Goal: Information Seeking & Learning: Learn about a topic

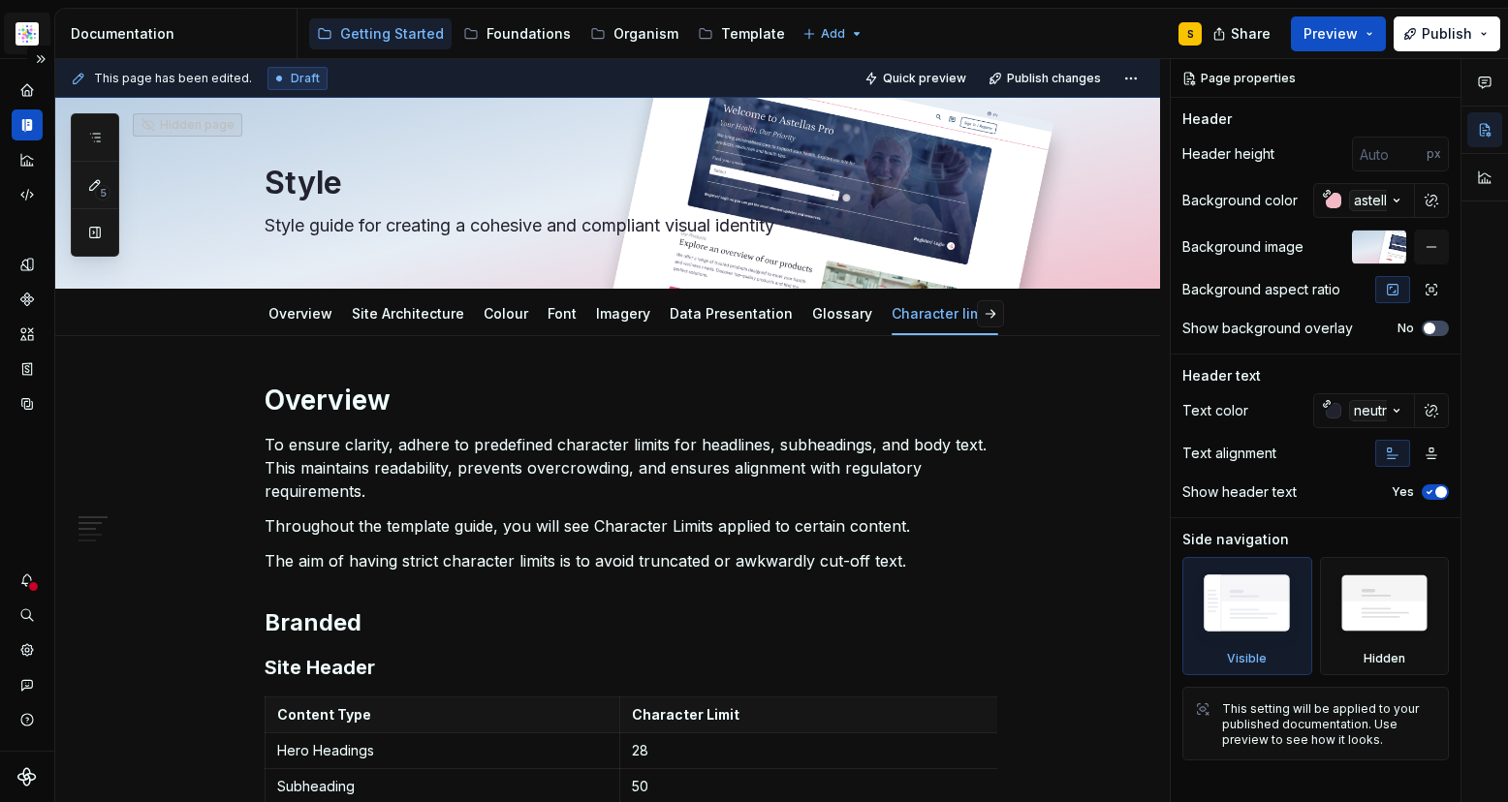
click at [29, 31] on html "Astellas Pro S Design system data Documentation Accessibility guide for tree Pa…" at bounding box center [754, 401] width 1508 height 802
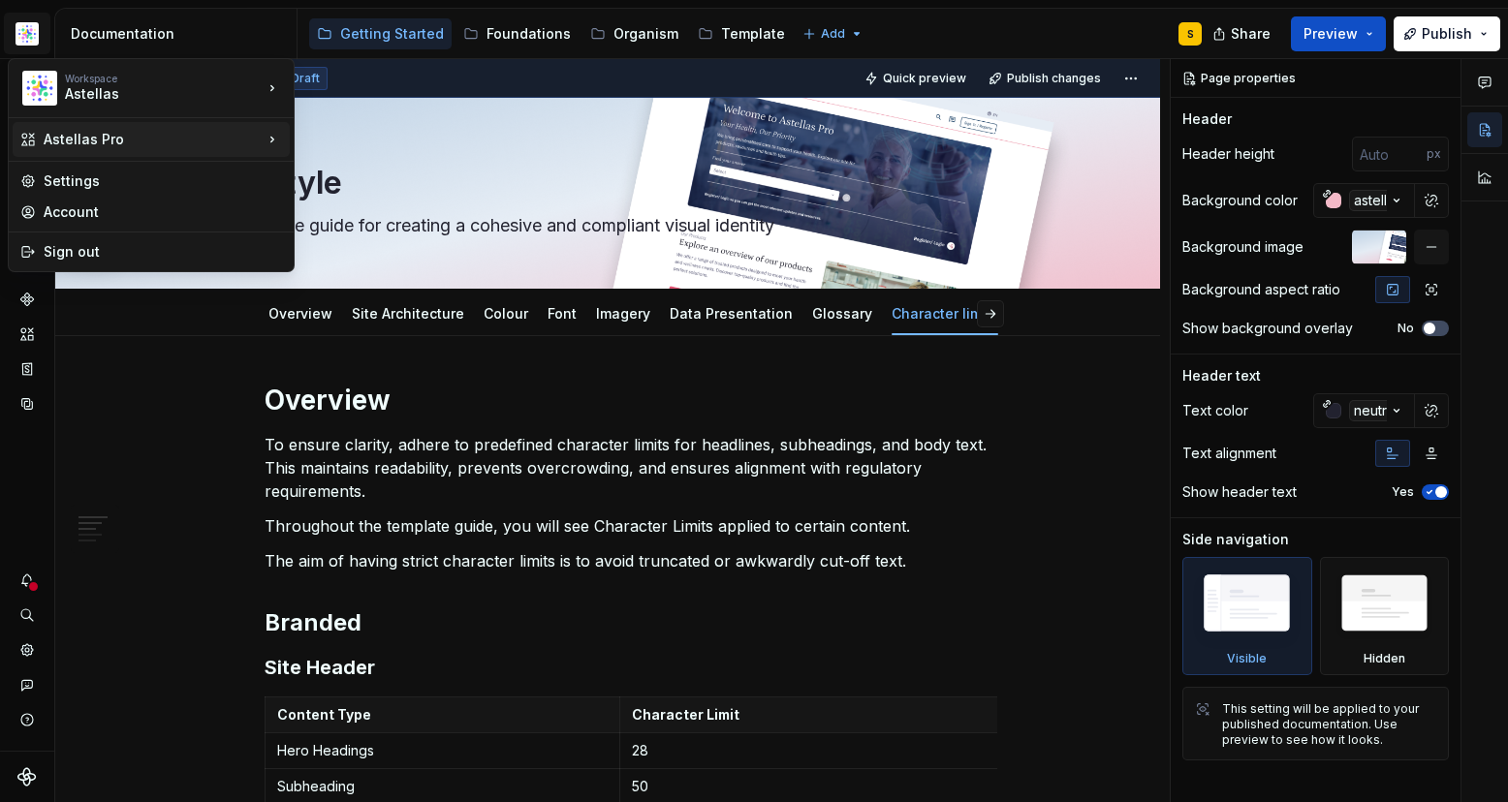
click at [267, 137] on icon at bounding box center [272, 139] width 19 height 19
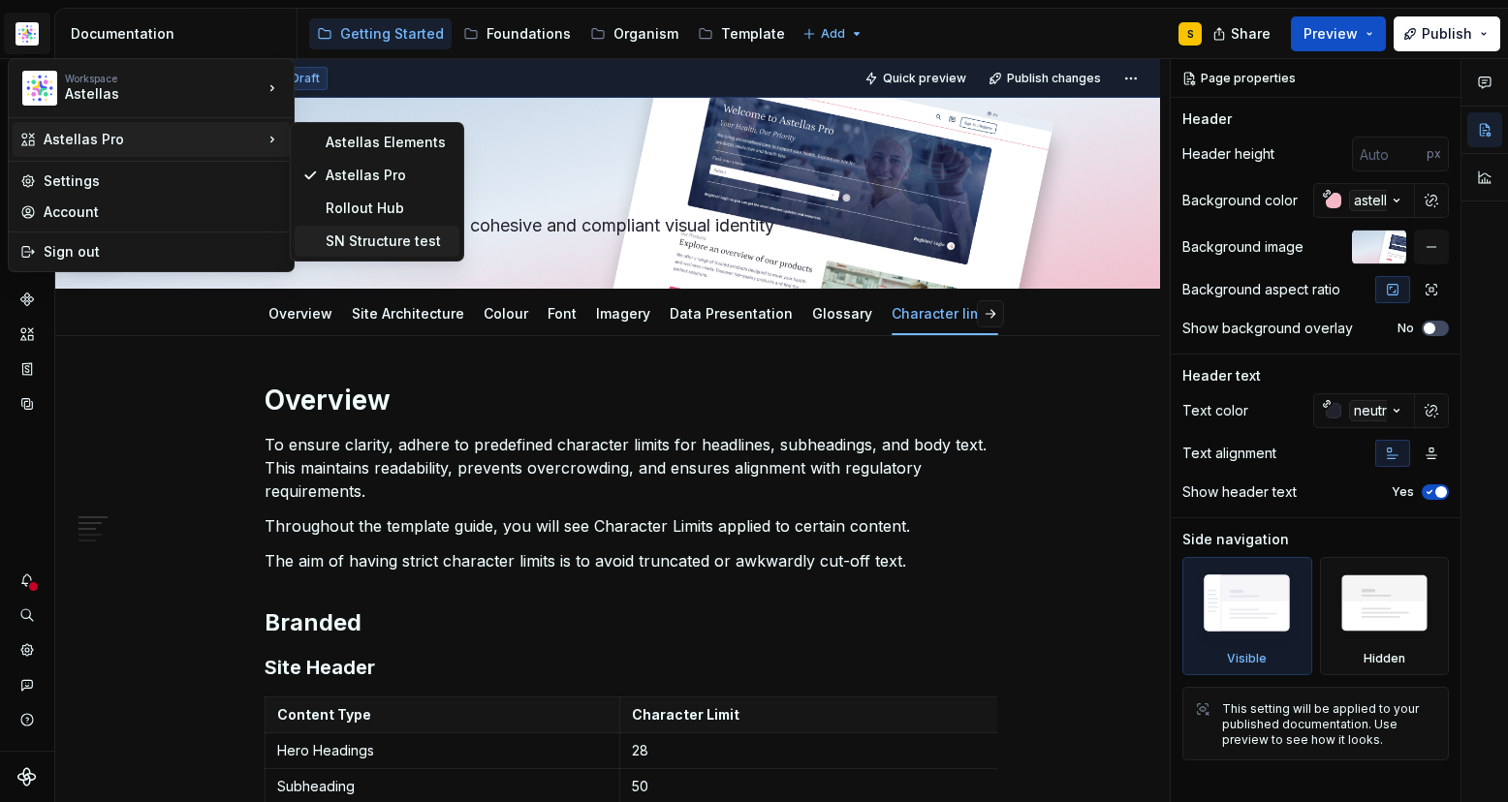
click at [352, 240] on div "SN Structure test" at bounding box center [389, 241] width 126 height 19
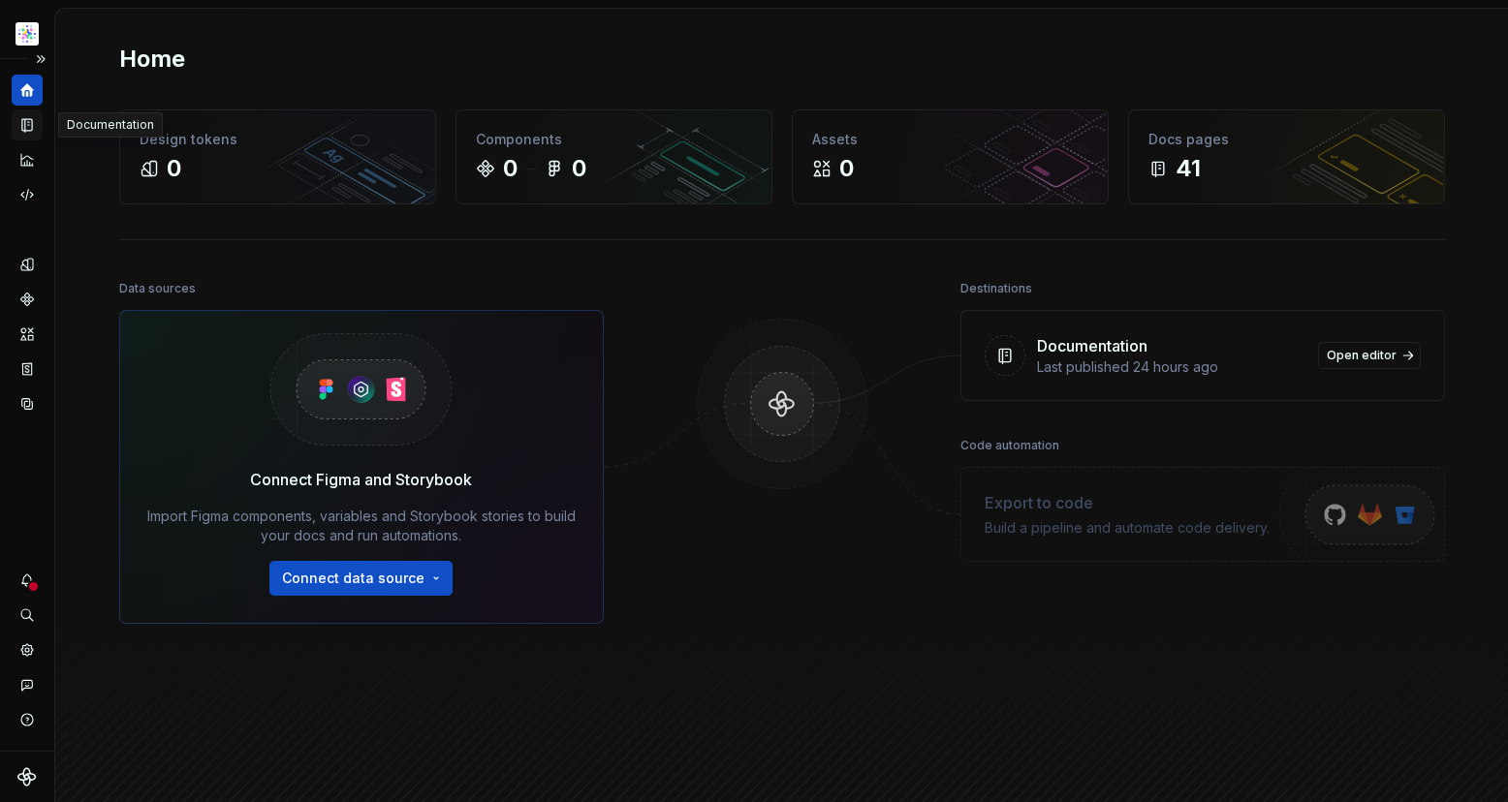
click at [26, 123] on icon "Documentation" at bounding box center [29, 125] width 8 height 11
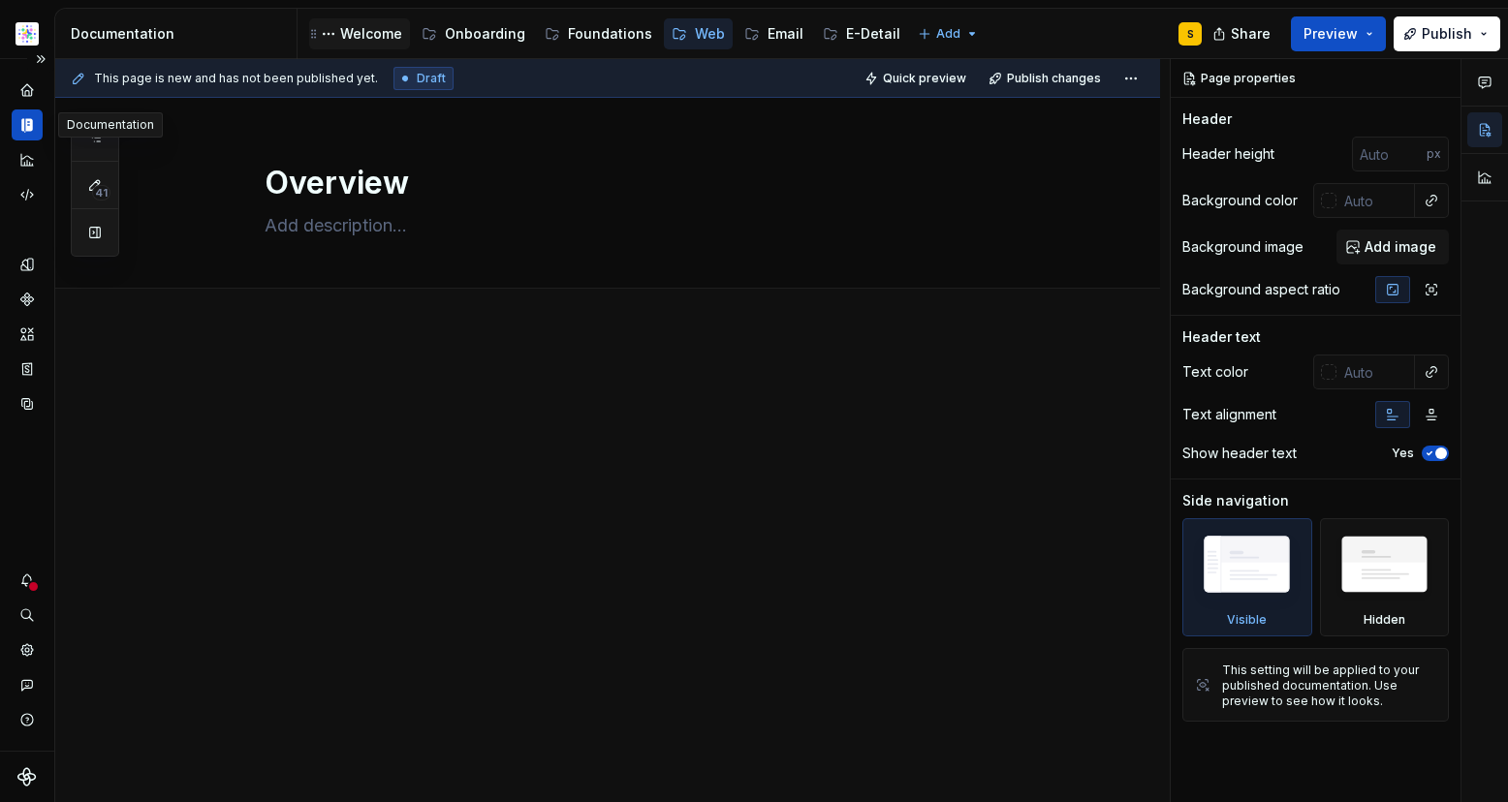
click at [368, 29] on div "Welcome" at bounding box center [371, 33] width 62 height 19
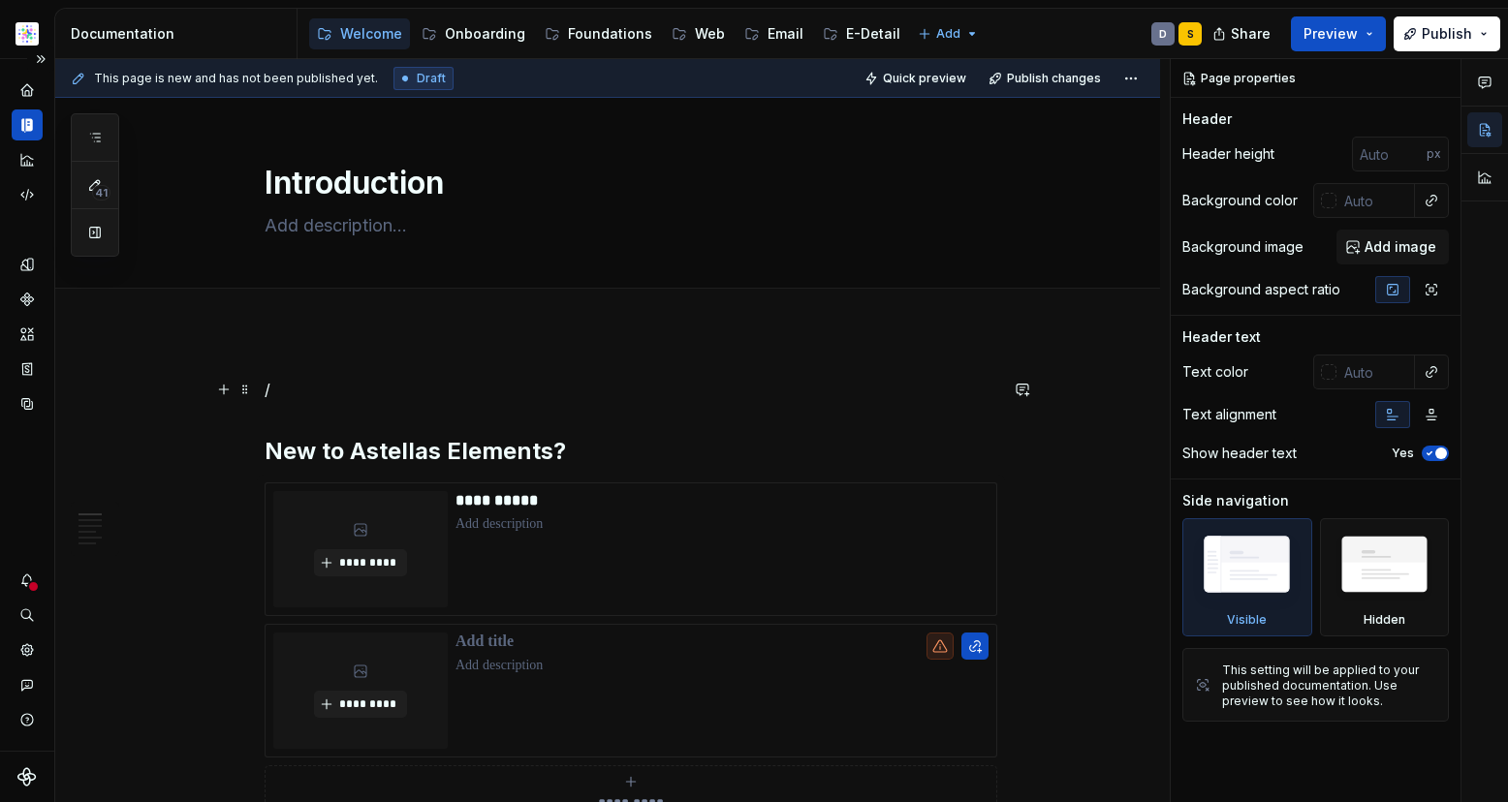
type textarea "*"
click at [327, 395] on p "/" at bounding box center [631, 389] width 733 height 23
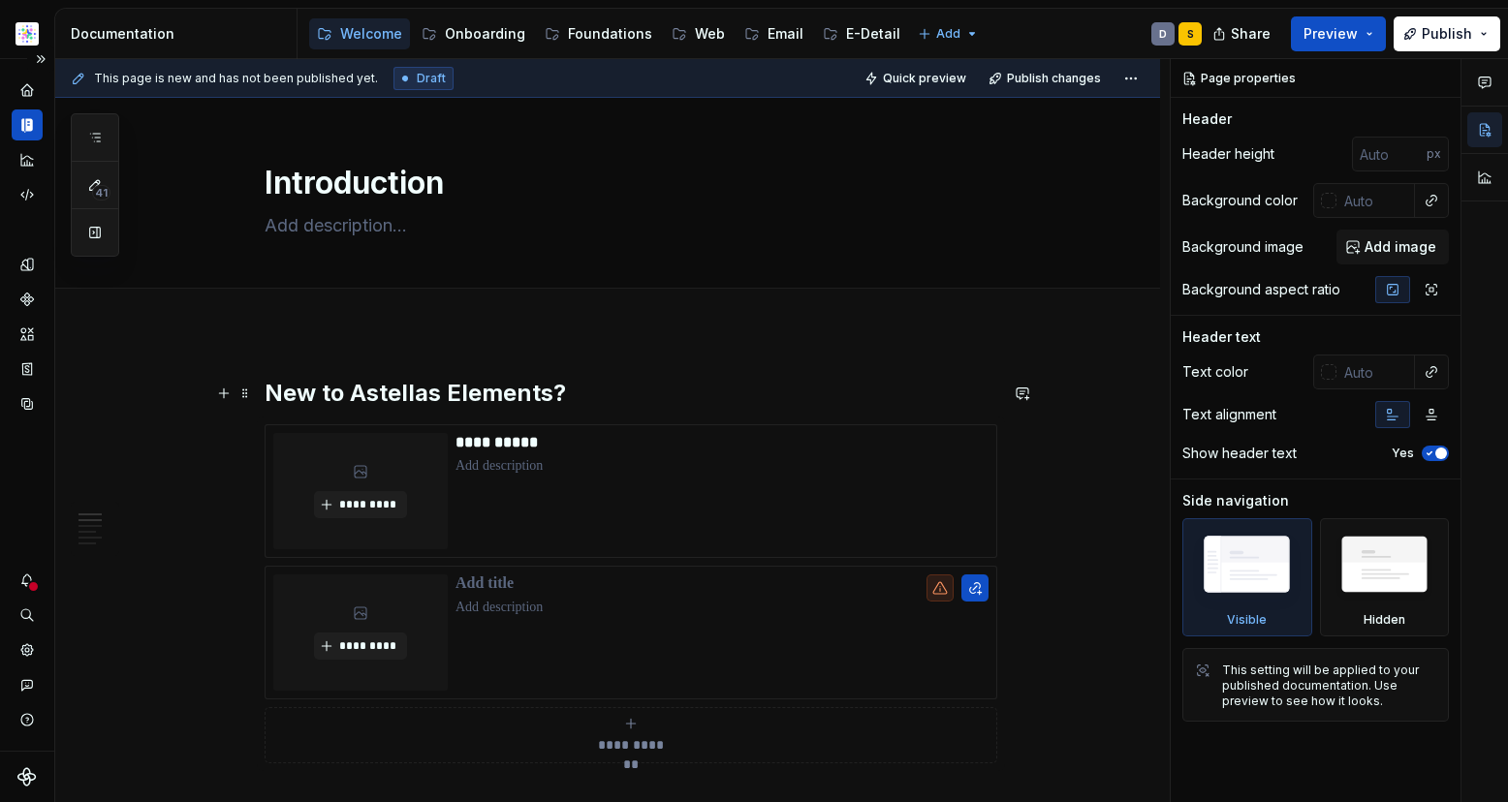
click at [613, 390] on h2 "New to Astellas Elements?" at bounding box center [631, 393] width 733 height 31
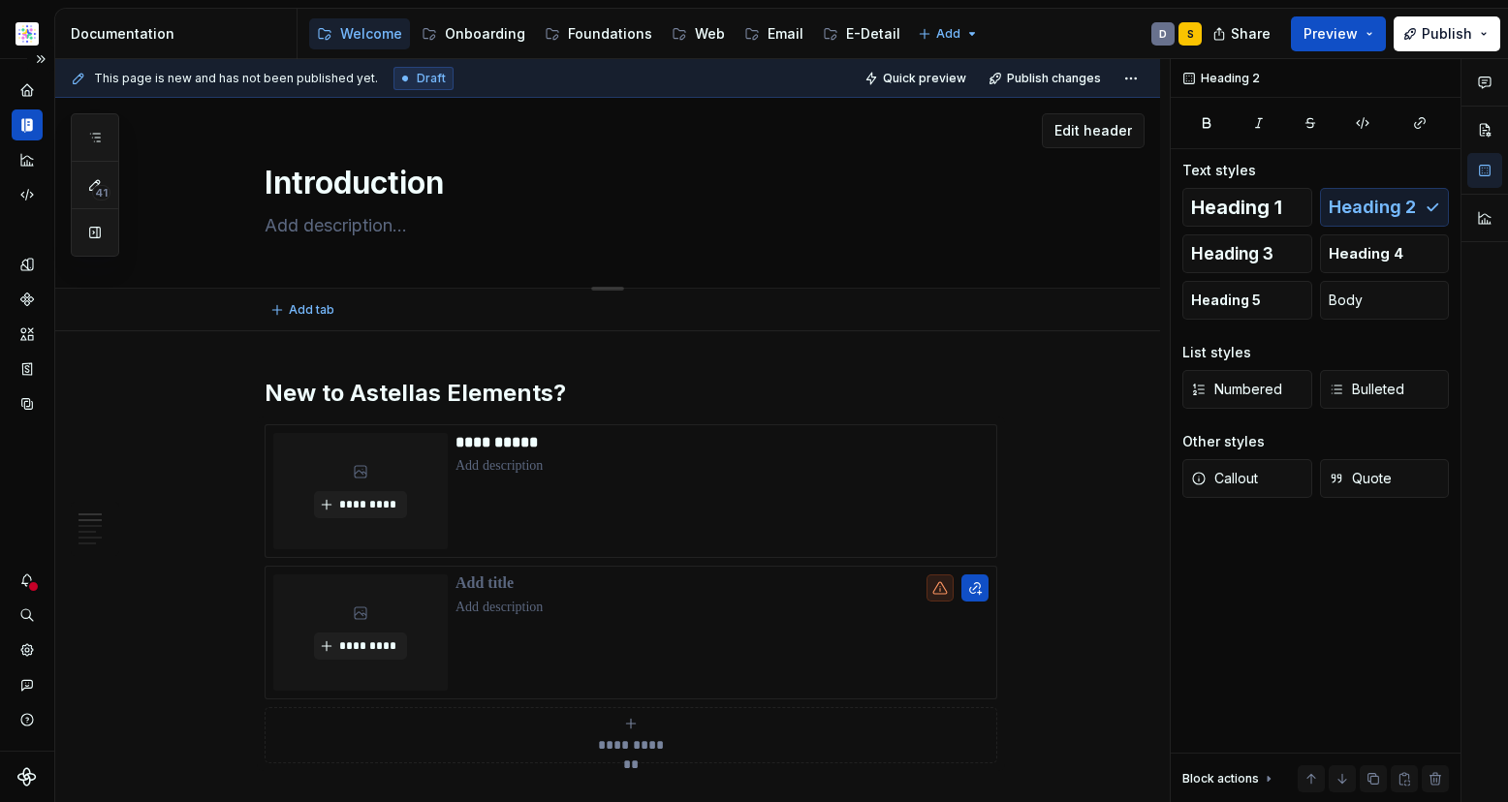
click at [718, 226] on textarea at bounding box center [627, 225] width 733 height 31
click at [706, 109] on div "Introduction" at bounding box center [631, 193] width 733 height 190
click at [609, 32] on div "Foundations" at bounding box center [610, 33] width 84 height 19
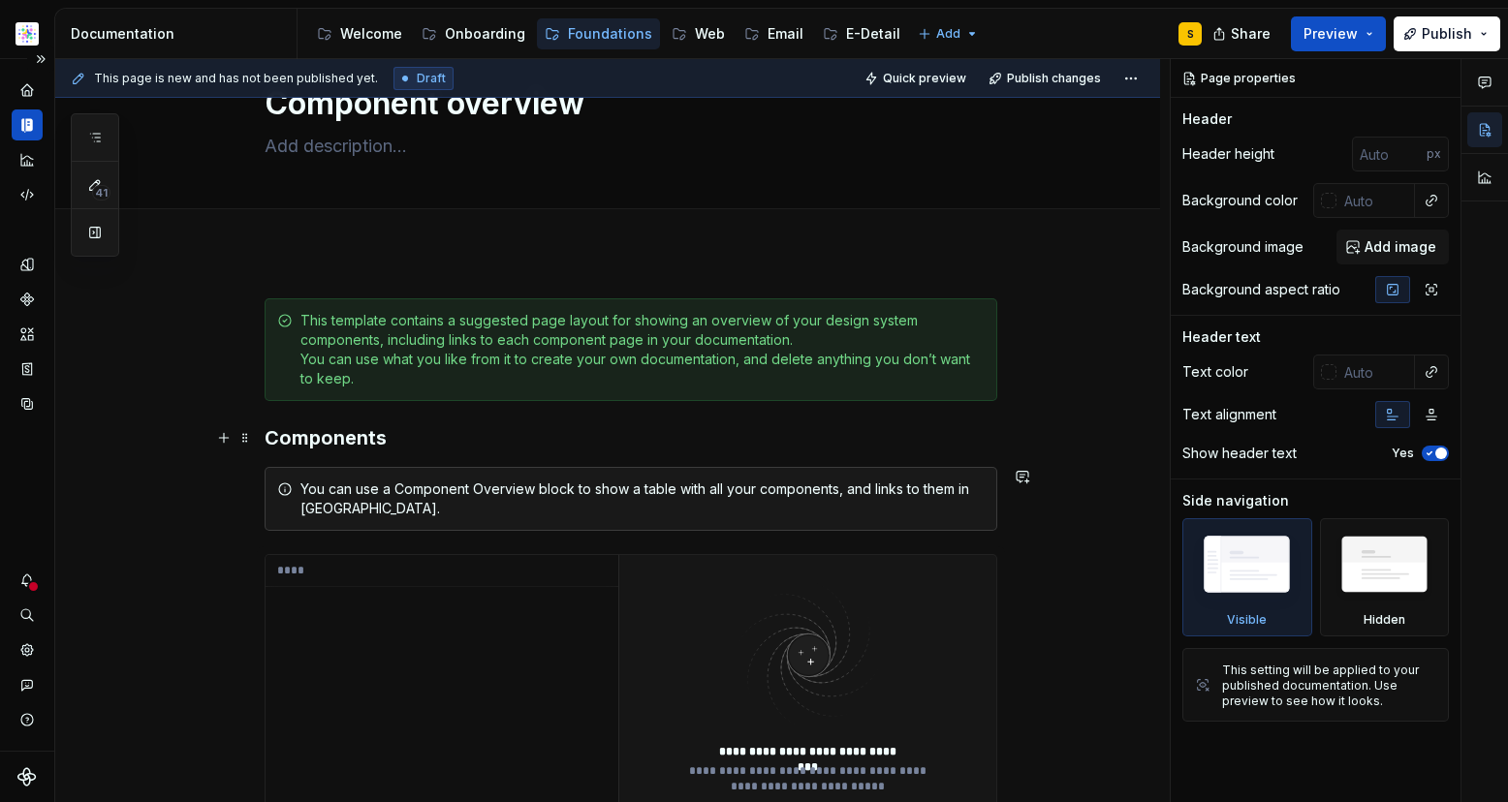
scroll to position [50, 0]
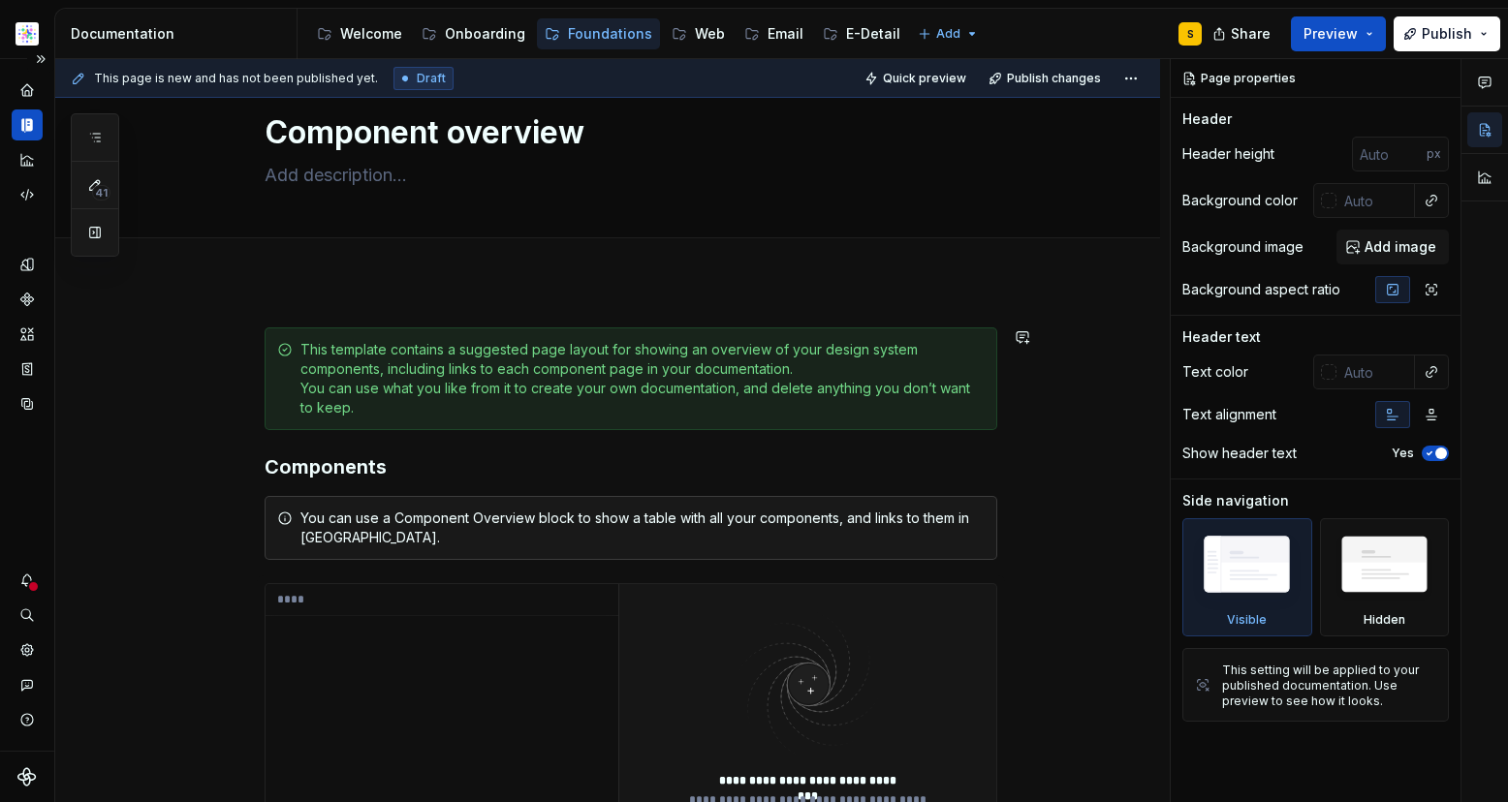
click at [321, 296] on div "**********" at bounding box center [612, 431] width 1115 height 744
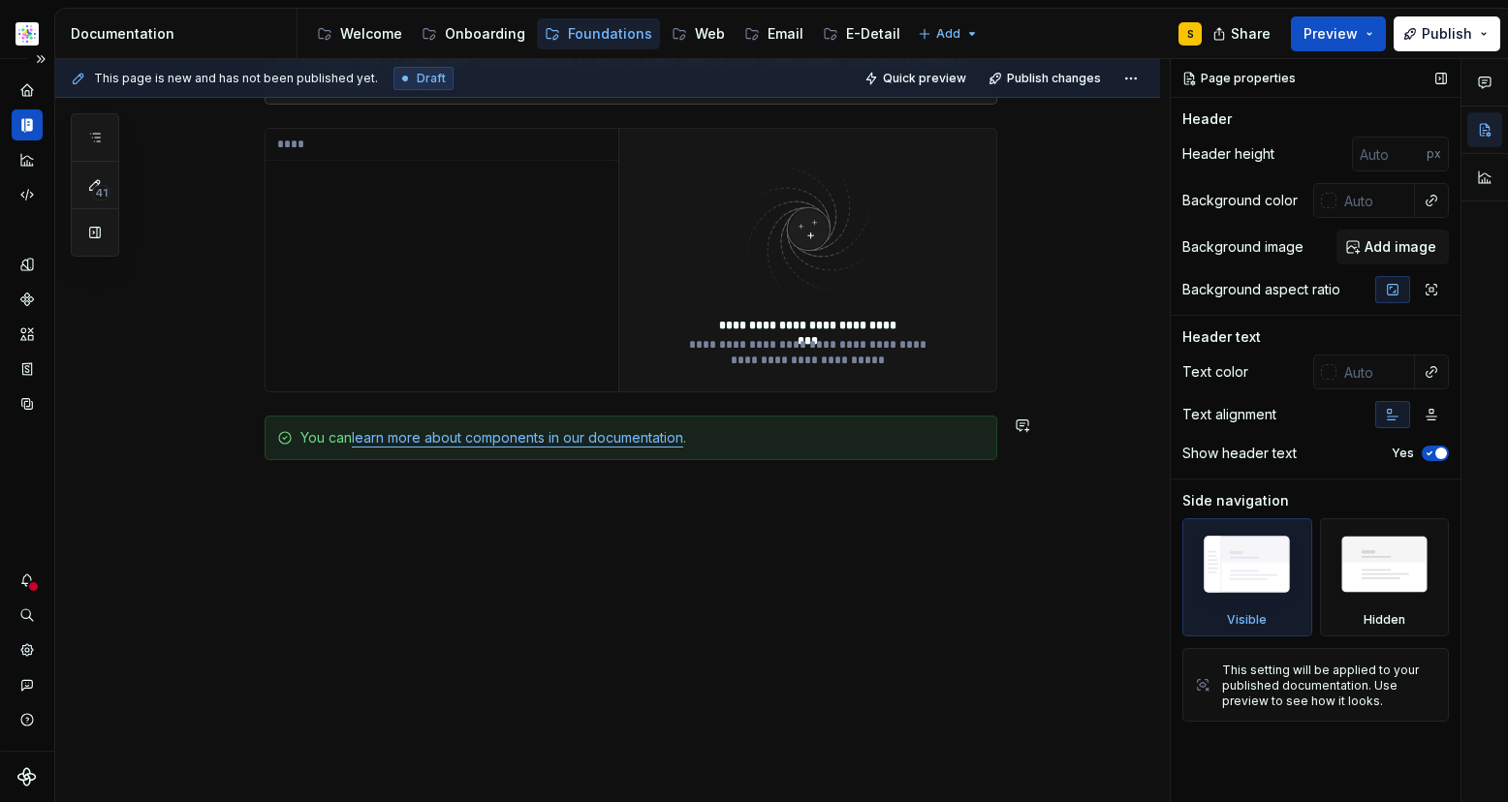
scroll to position [508, 0]
click at [480, 594] on div "**********" at bounding box center [612, 431] width 1115 height 744
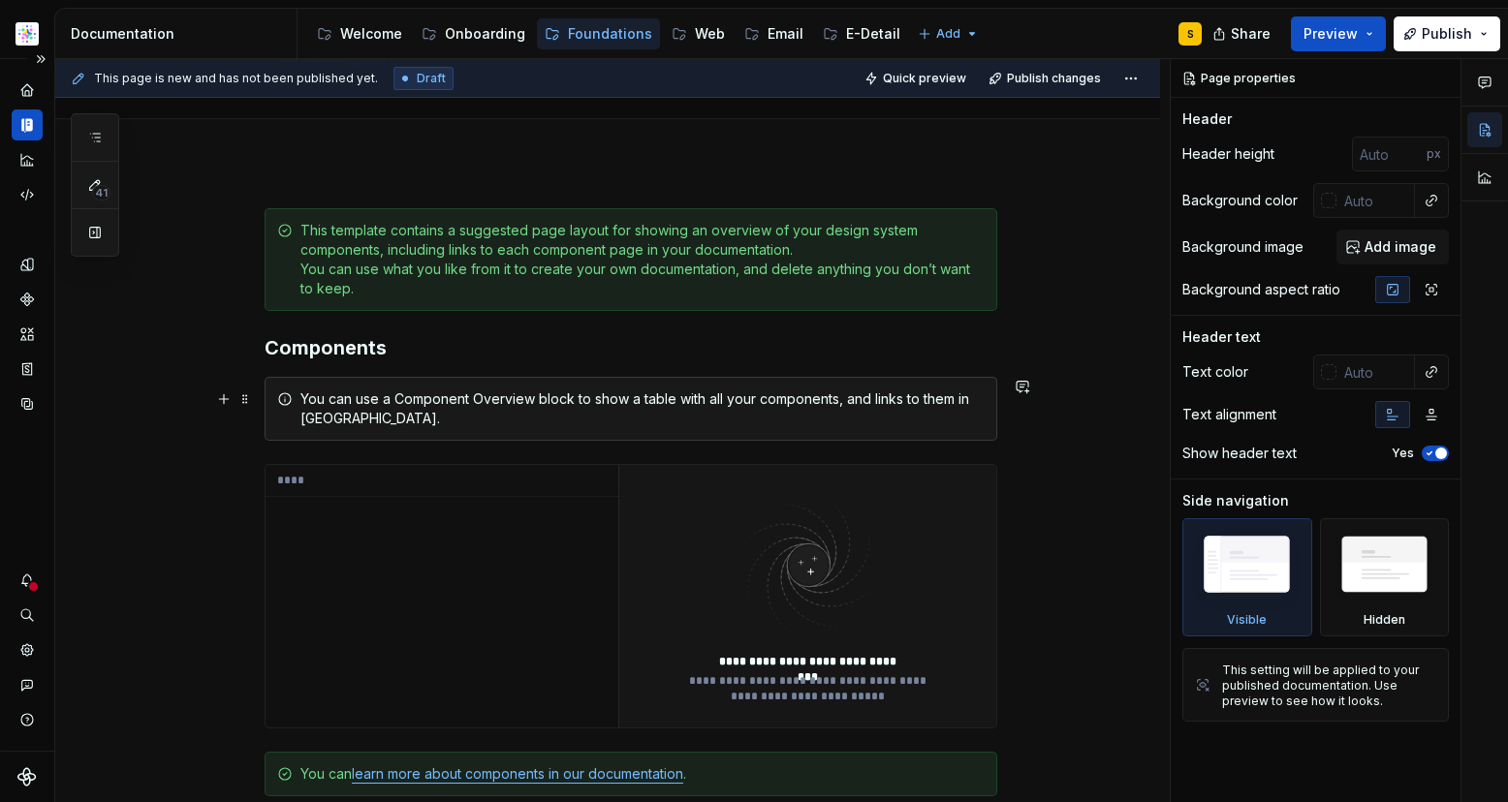
scroll to position [0, 0]
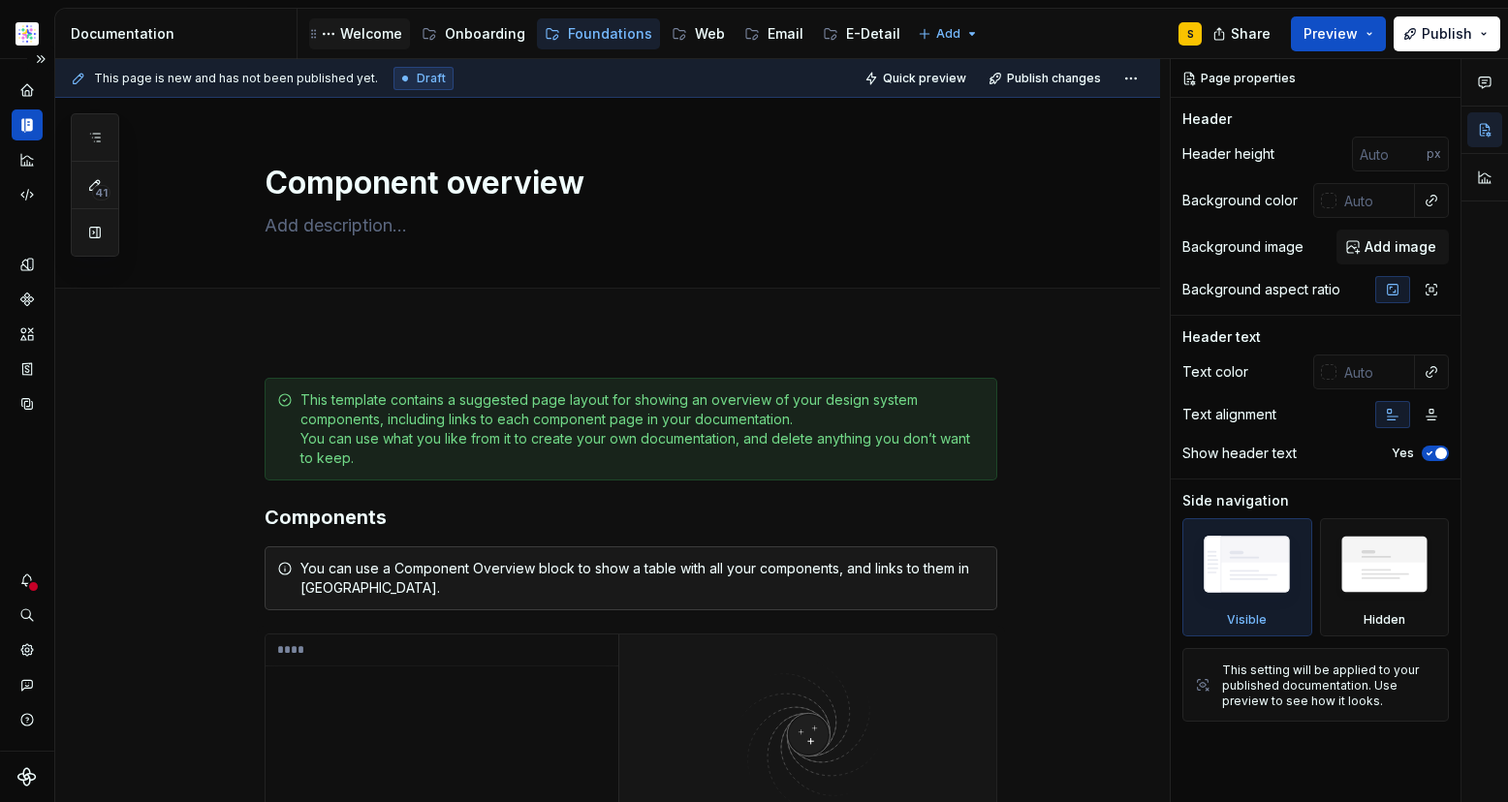
click at [362, 32] on div "Welcome" at bounding box center [371, 33] width 62 height 19
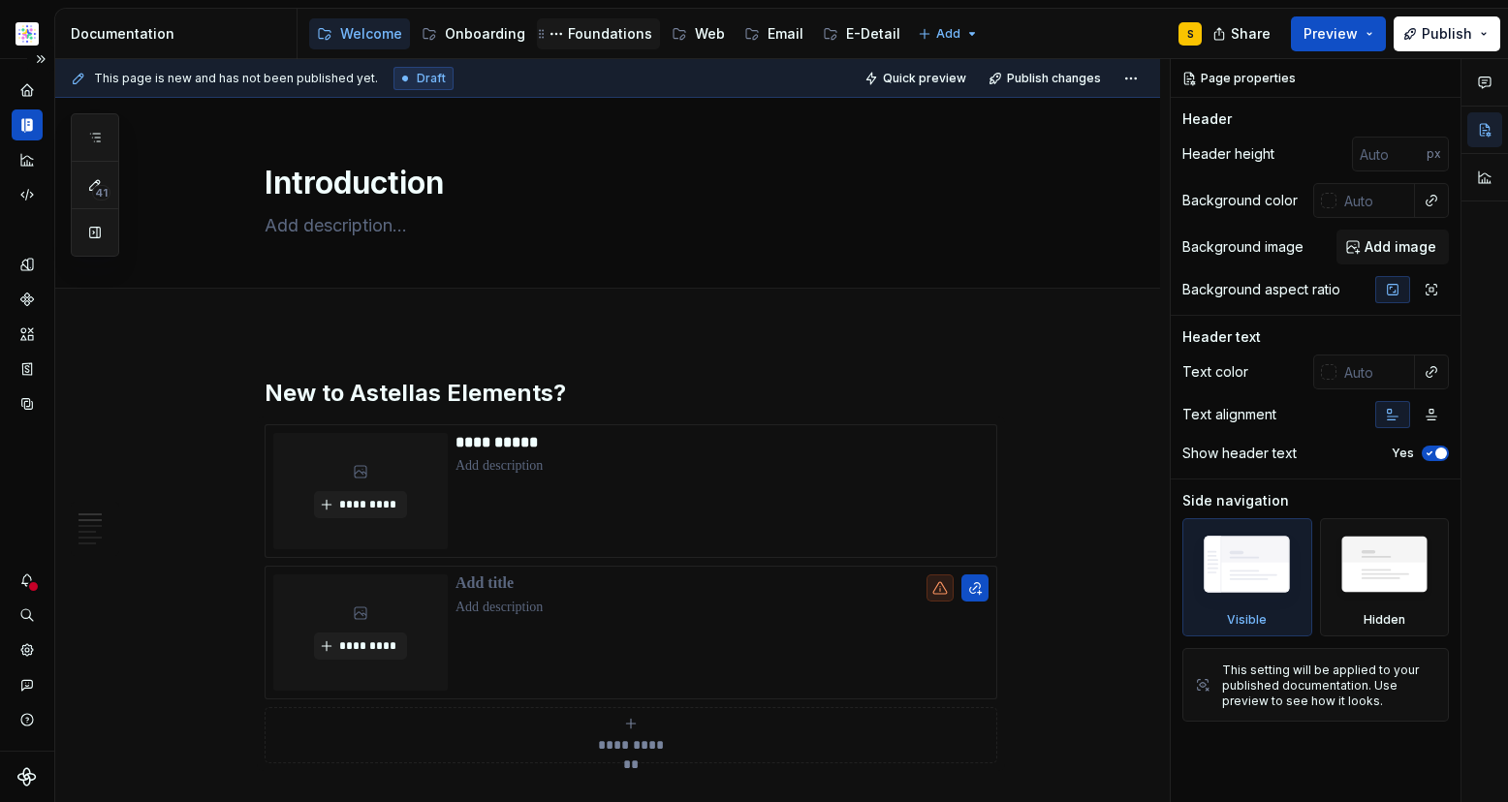
click at [610, 28] on div "Foundations" at bounding box center [610, 33] width 84 height 19
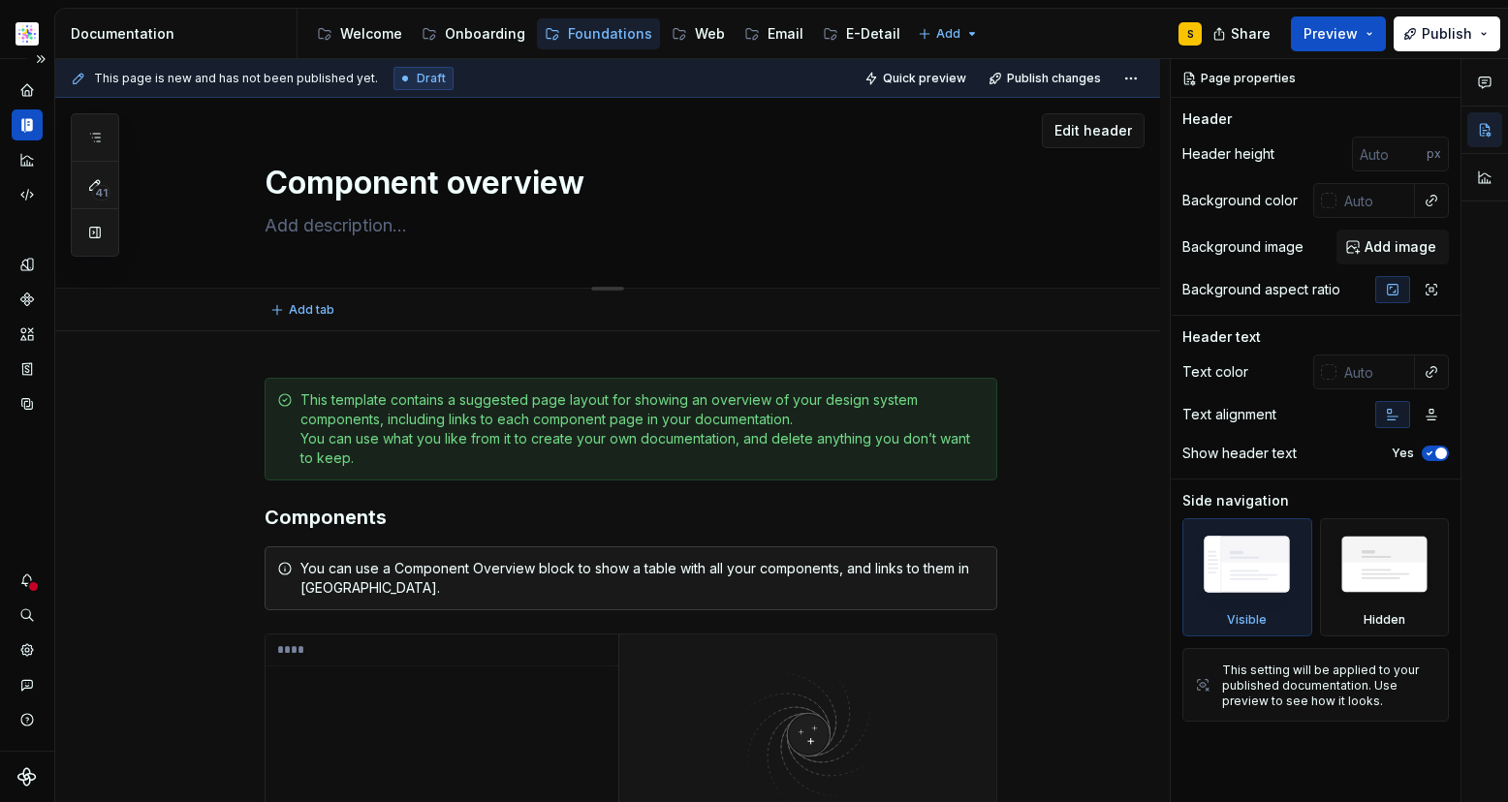
click at [195, 124] on div "Edit header" at bounding box center [599, 130] width 1089 height 35
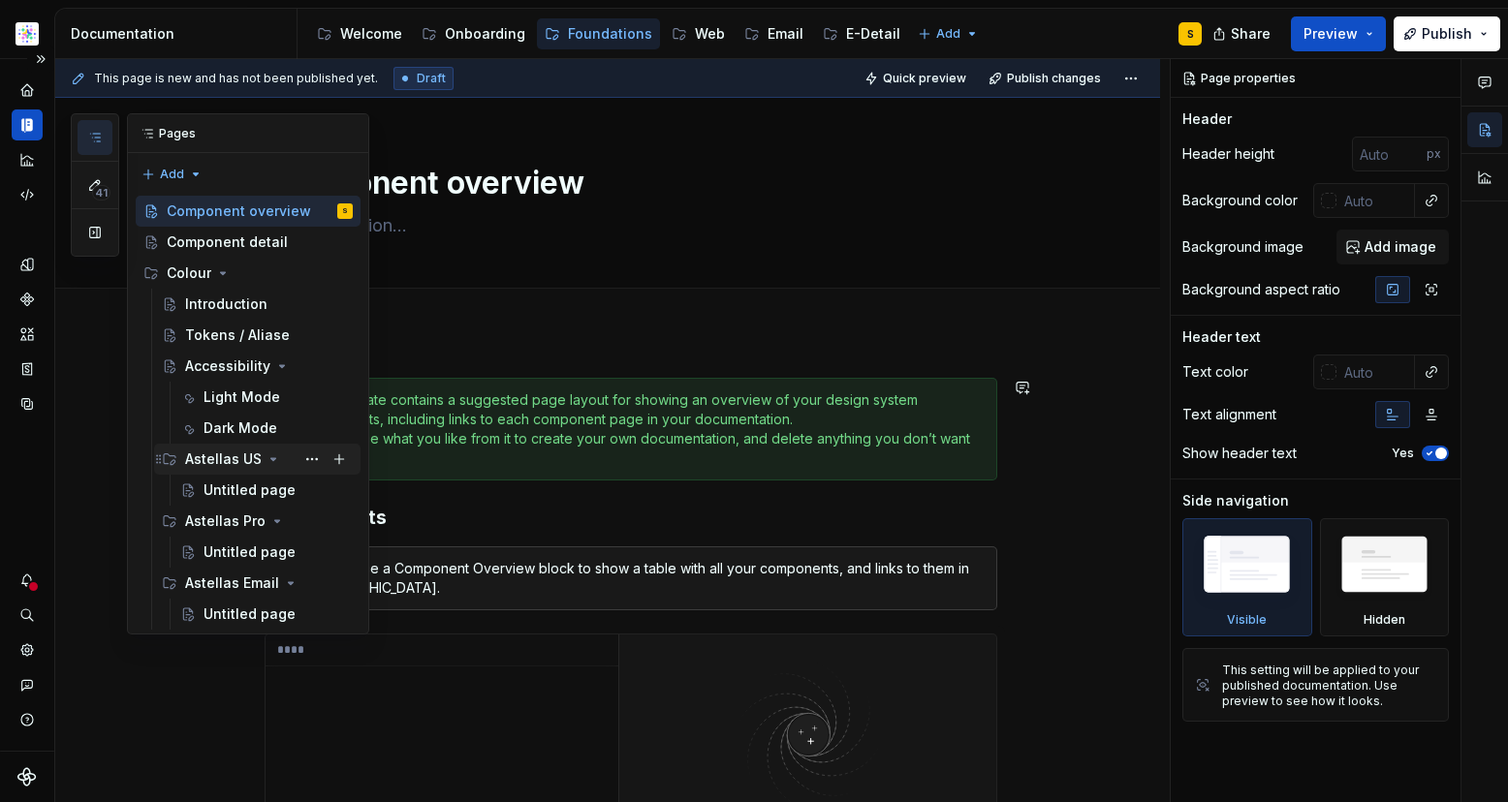
click at [272, 459] on icon "Page tree" at bounding box center [274, 460] width 16 height 16
click at [273, 458] on icon "Page tree" at bounding box center [274, 460] width 16 height 16
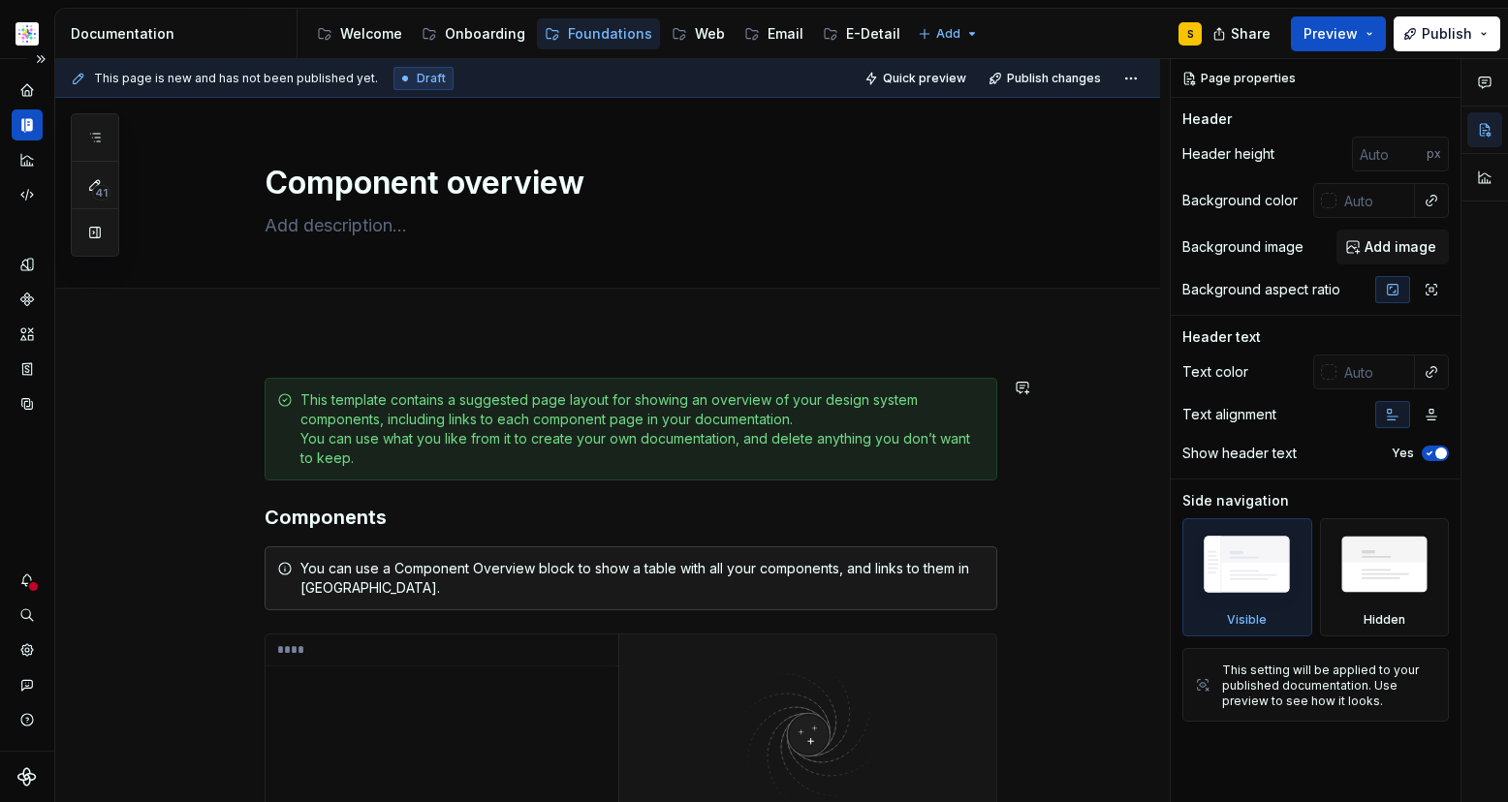
click at [164, 498] on div "**********" at bounding box center [612, 431] width 1115 height 744
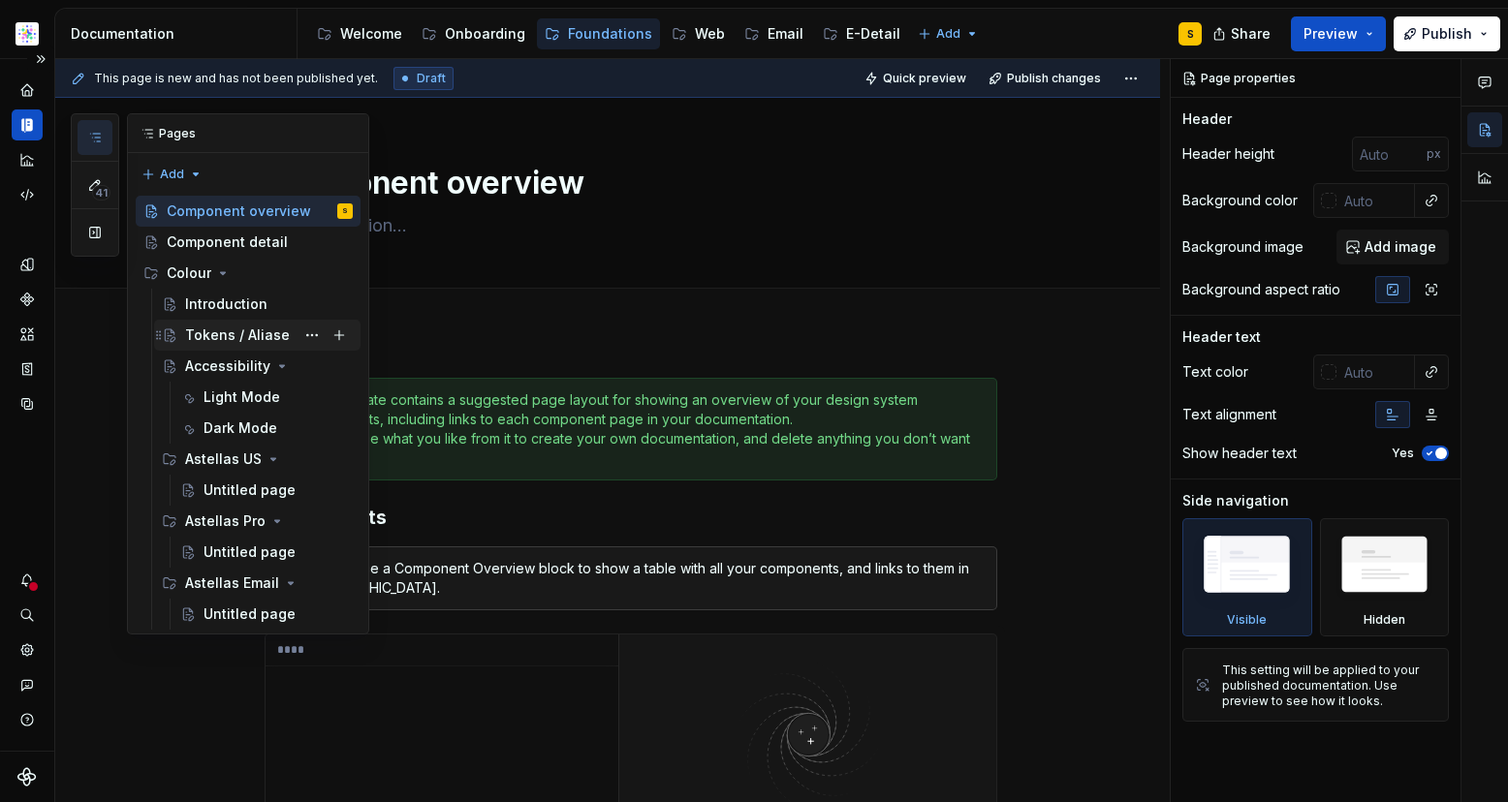
click at [258, 332] on div "Tokens / Aliase" at bounding box center [237, 335] width 105 height 19
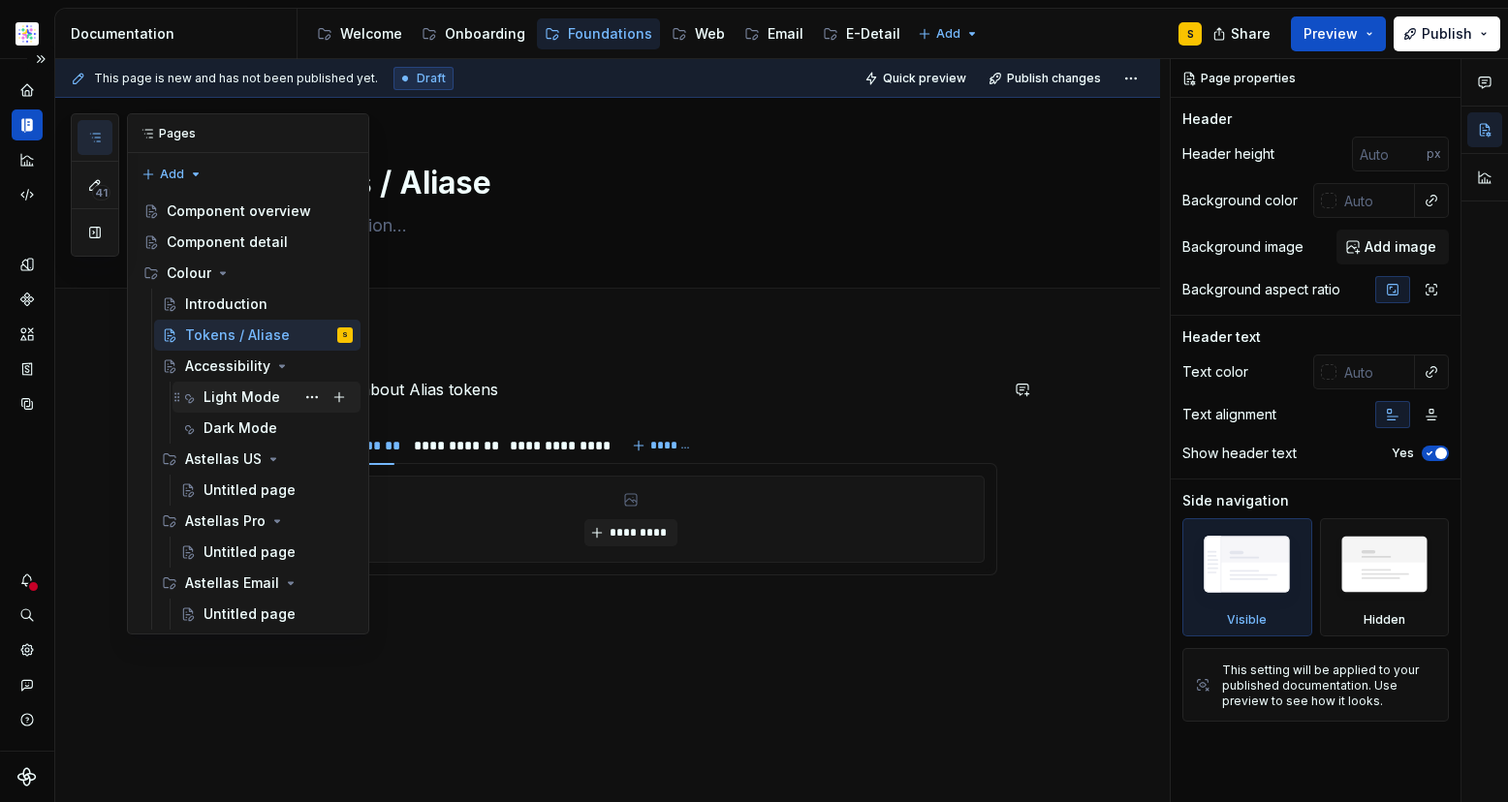
click at [227, 397] on div "Light Mode" at bounding box center [242, 397] width 77 height 19
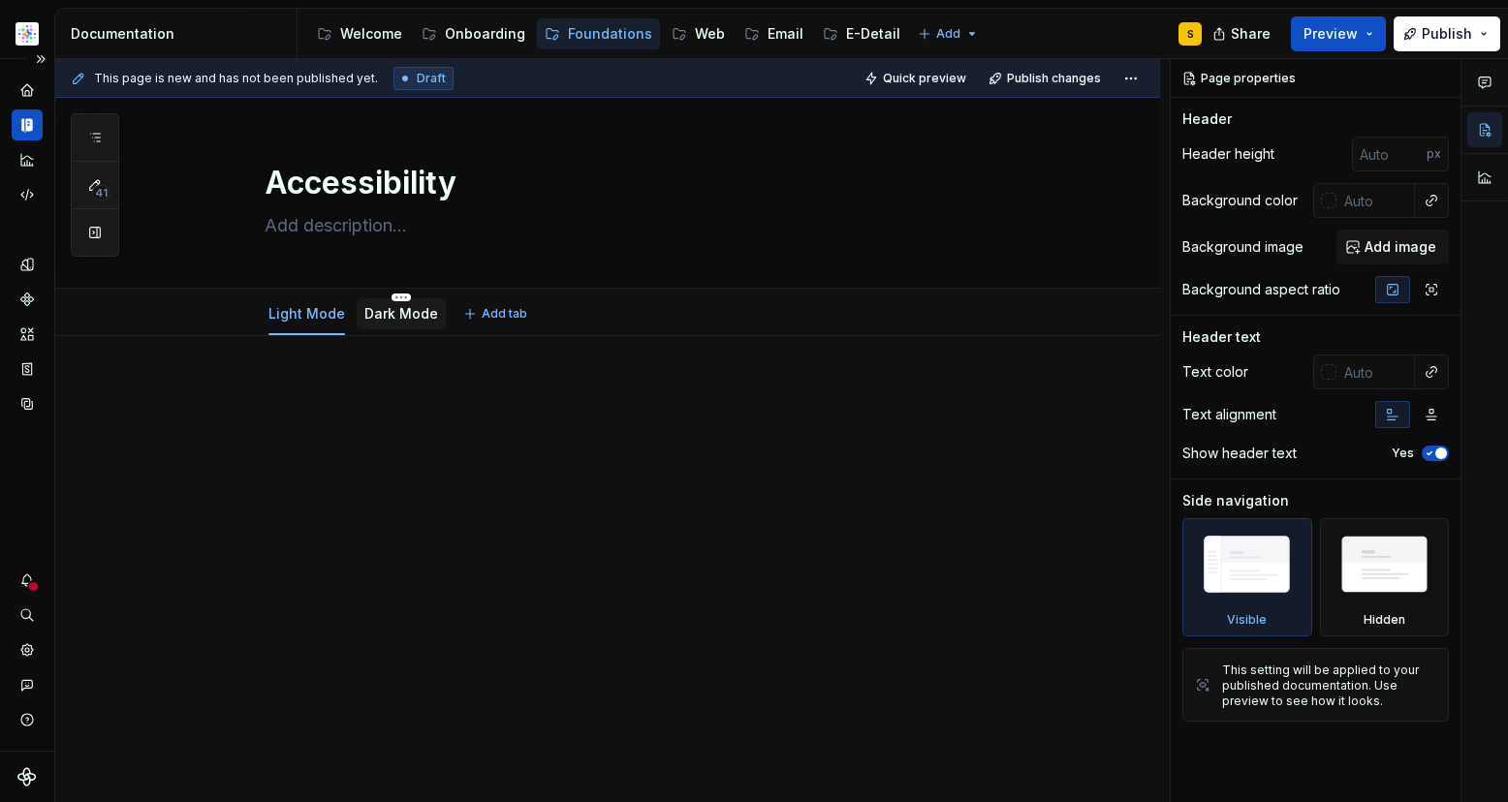
click at [392, 328] on div "Dark Mode" at bounding box center [401, 314] width 89 height 31
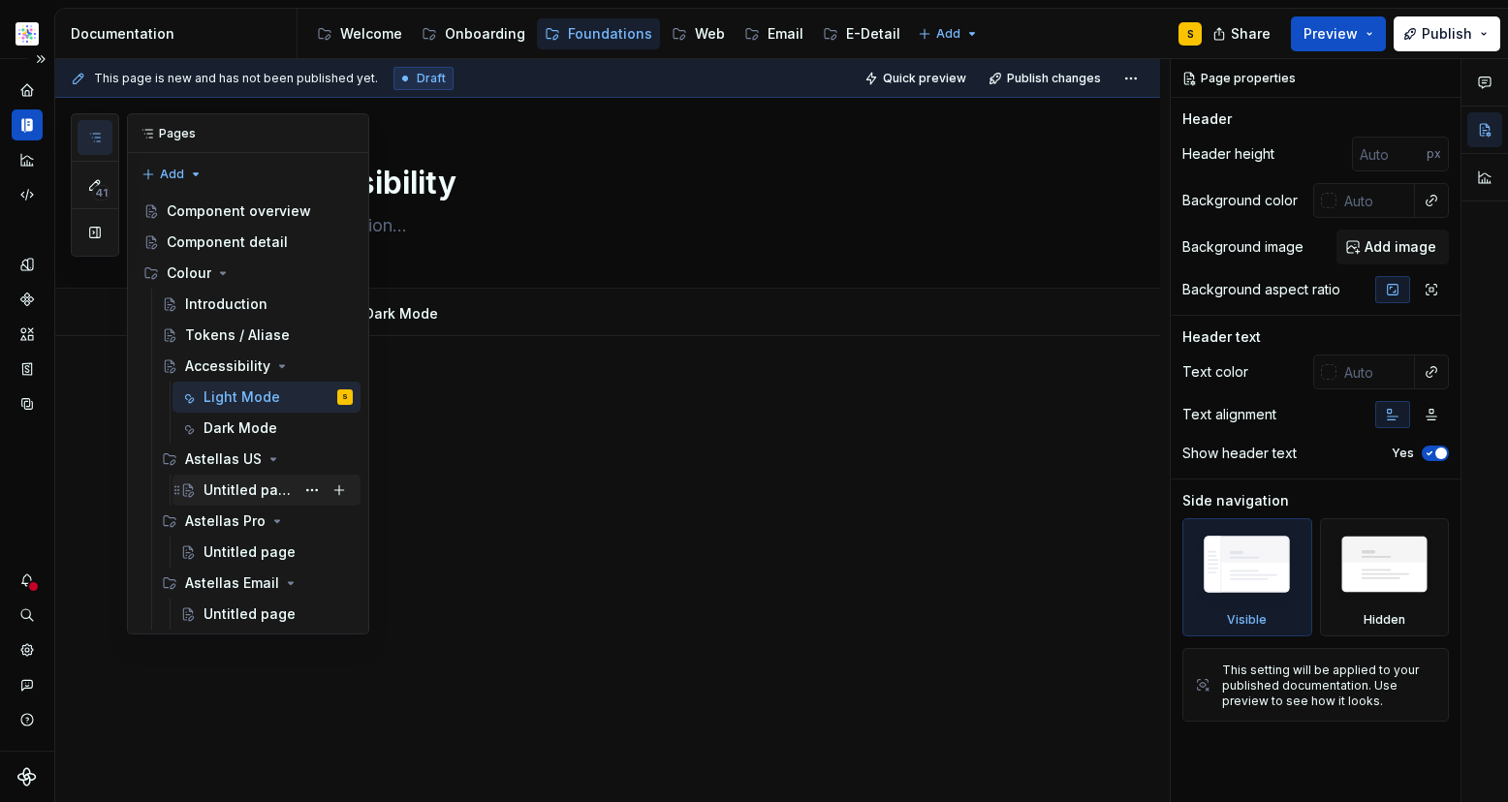
click at [232, 490] on div "Untitled page" at bounding box center [249, 490] width 91 height 19
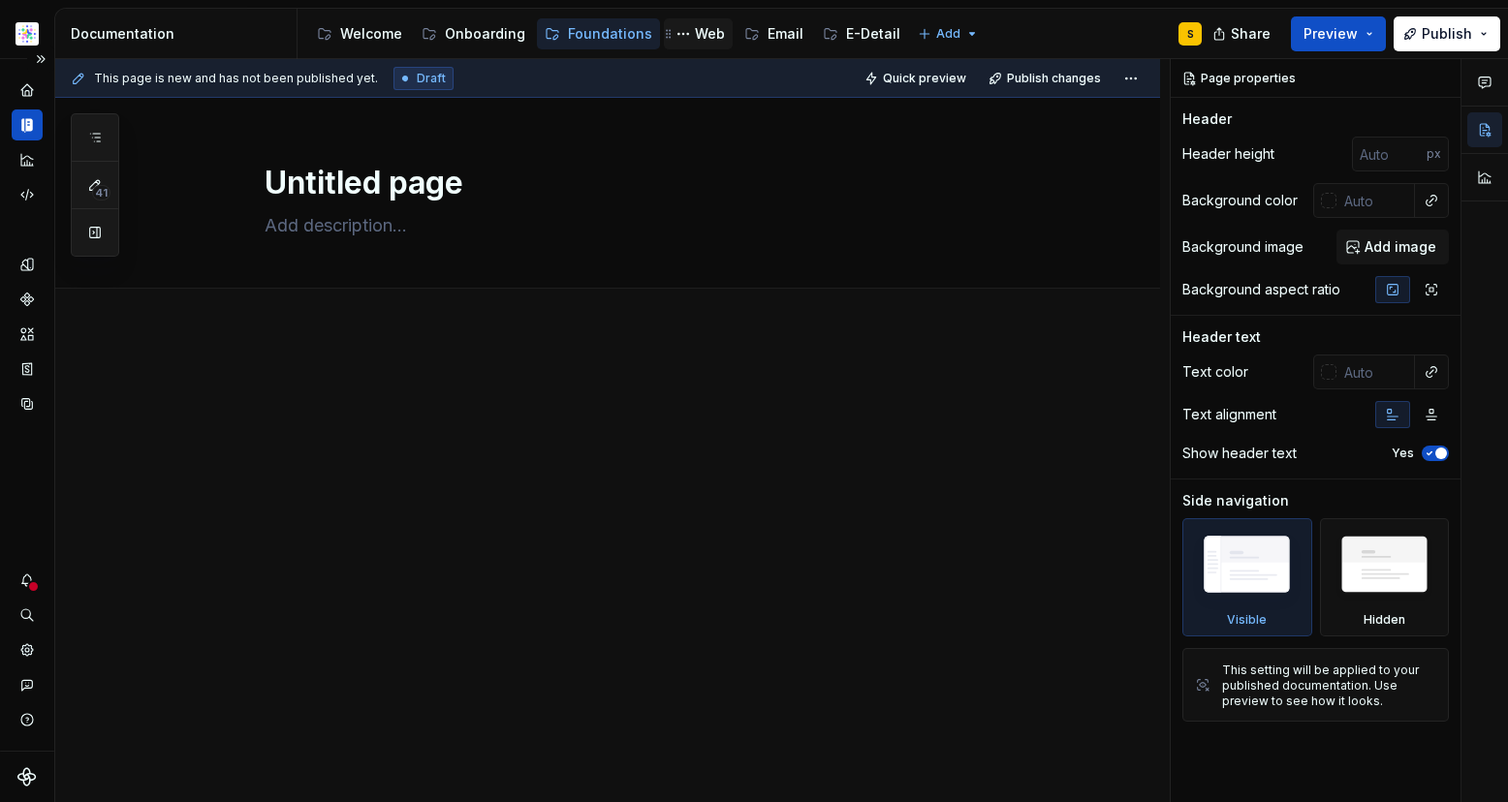
click at [704, 34] on div "Web" at bounding box center [710, 33] width 30 height 19
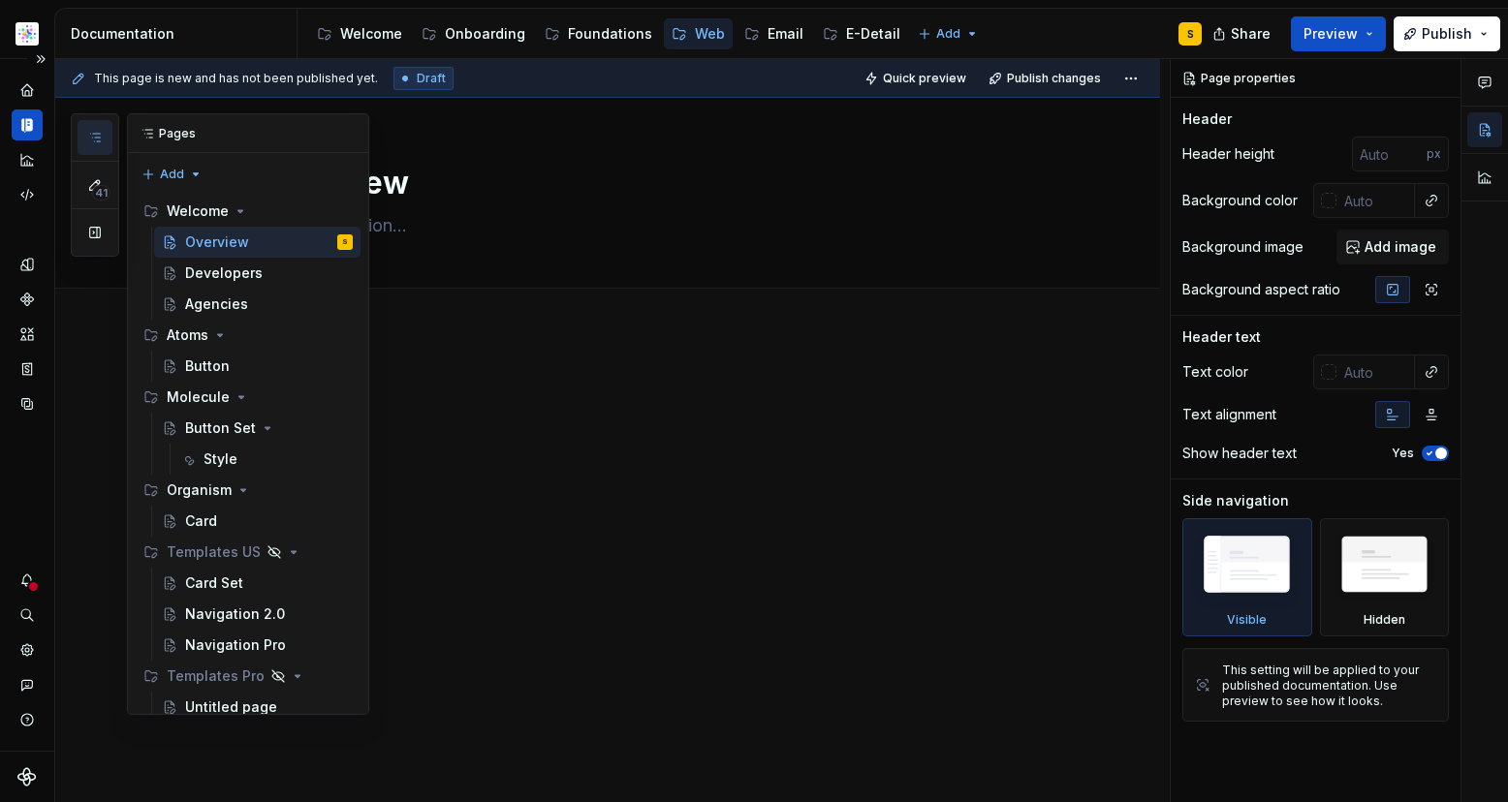
click at [95, 135] on icon "button" at bounding box center [95, 138] width 16 height 16
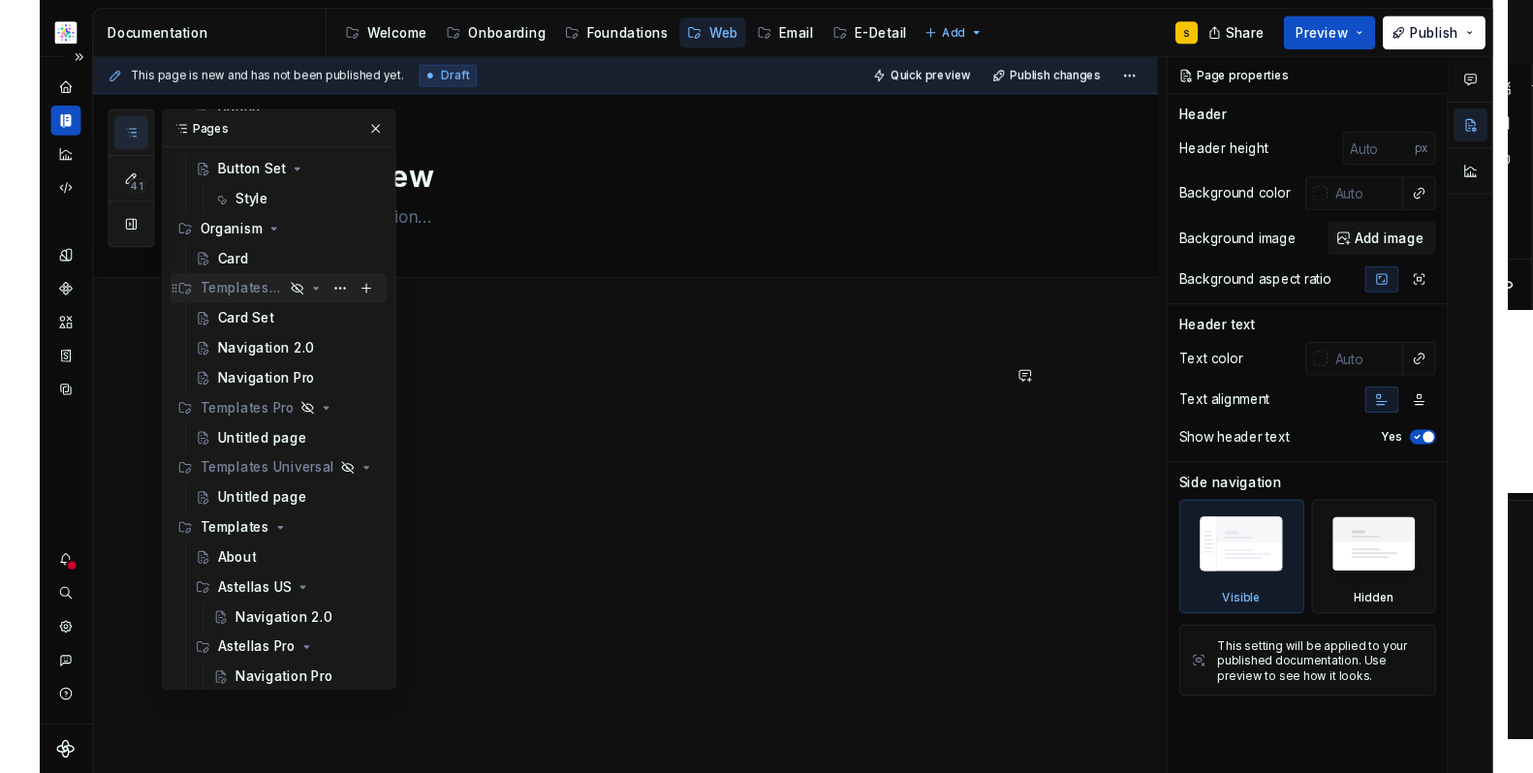
scroll to position [323, 0]
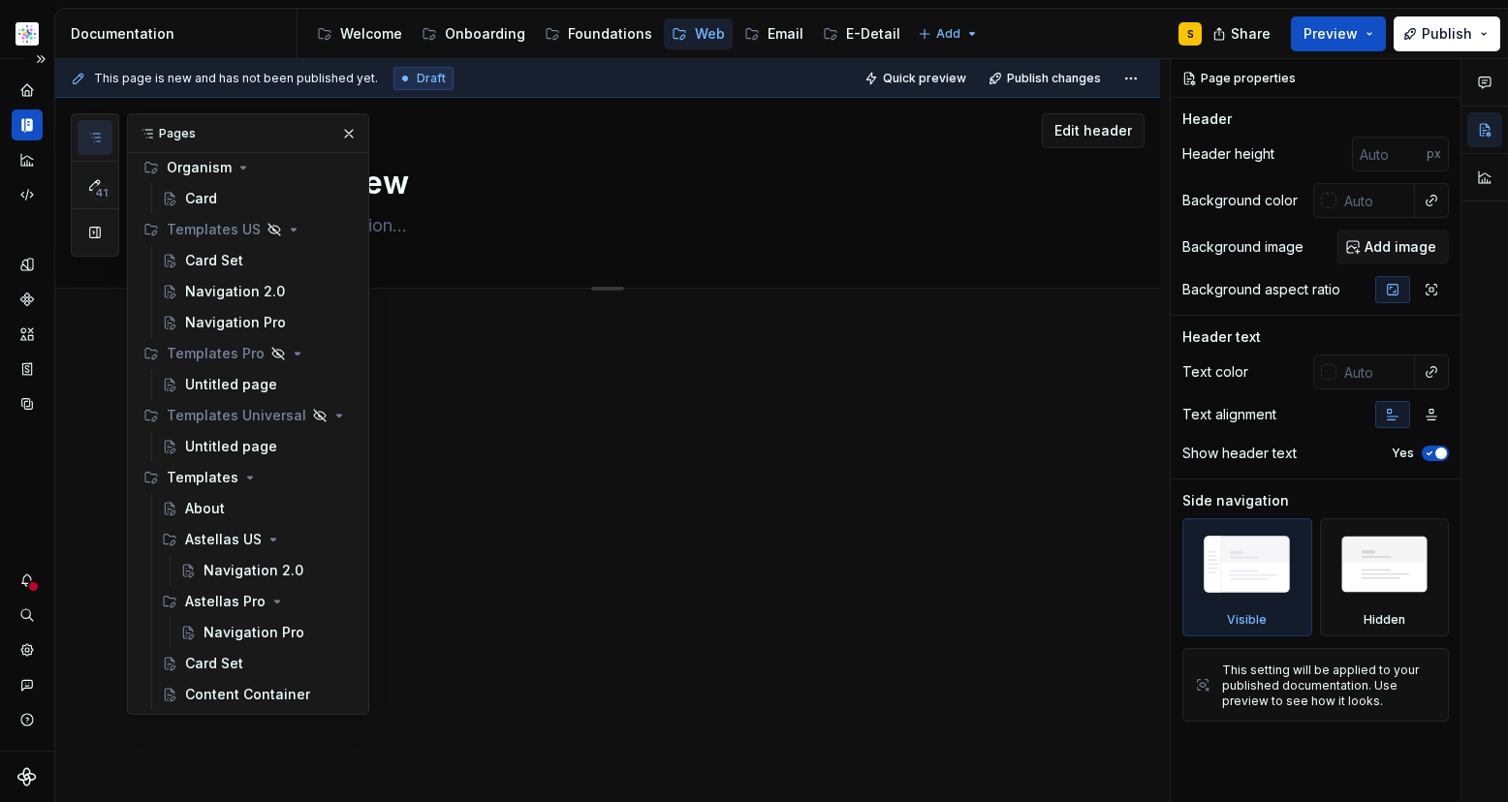
click at [336, 135] on button "button" at bounding box center [348, 133] width 27 height 27
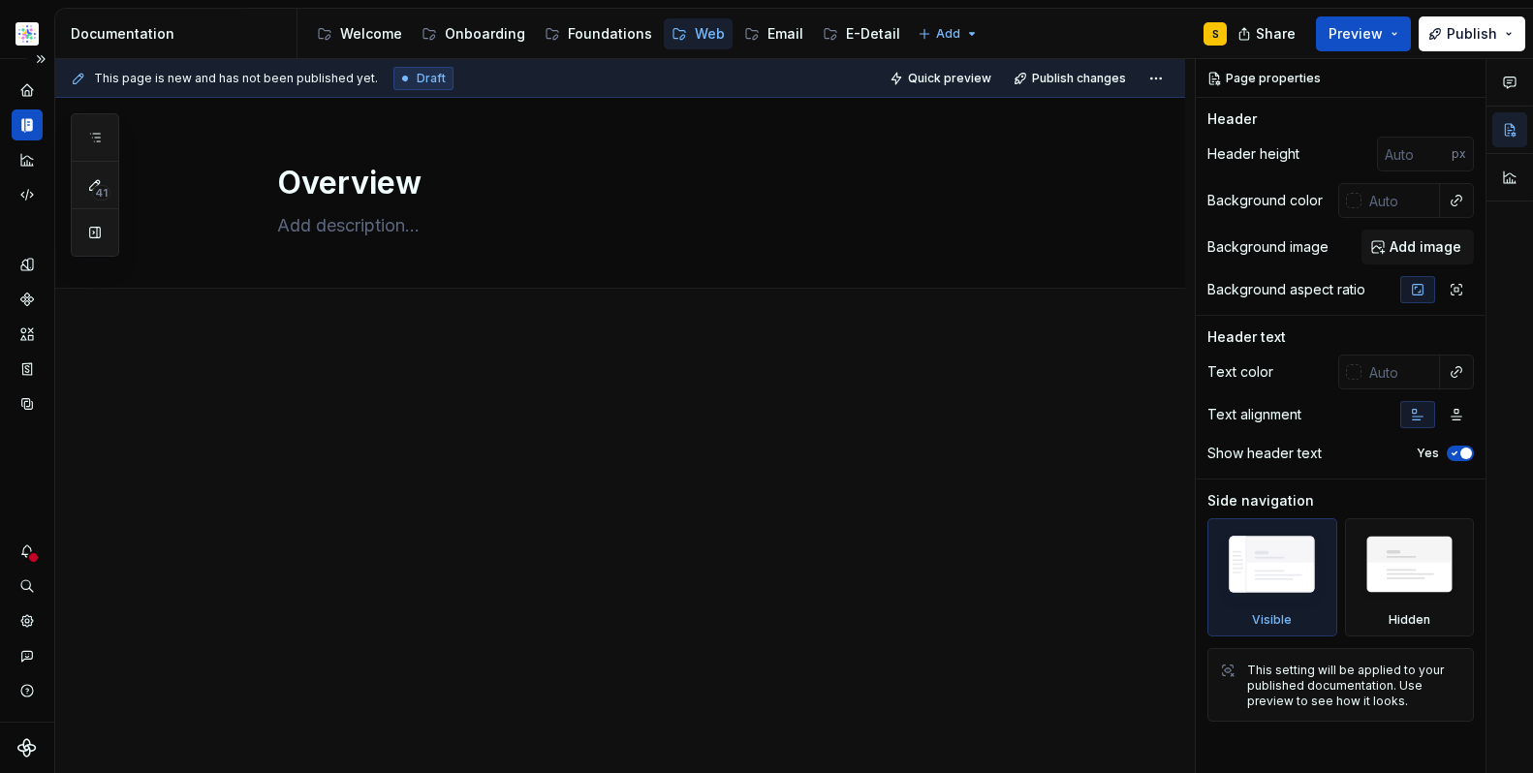
type textarea "*"
